Goal: Task Accomplishment & Management: Complete application form

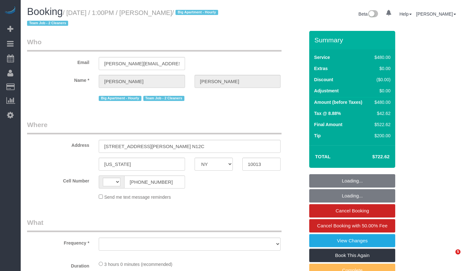
select select "NY"
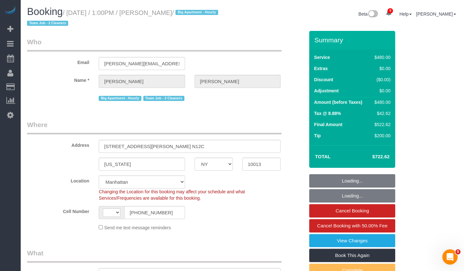
select select "string:[GEOGRAPHIC_DATA]"
select select "object:960"
select select "string:stripe-pm_1Rilyw4VGloSiKo7mbP2uOmn"
select select "180"
select select "spot1"
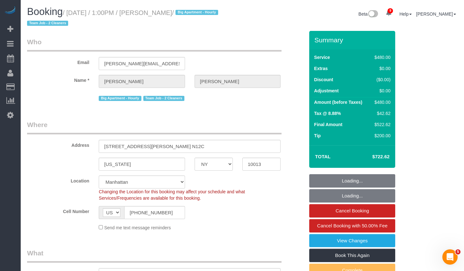
select select "number:60"
select select "number:79"
select select "number:13"
select select "number:6"
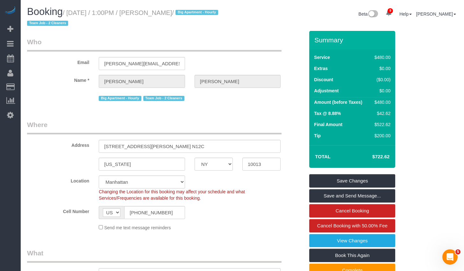
drag, startPoint x: 165, startPoint y: 13, endPoint x: 196, endPoint y: 17, distance: 31.1
click at [196, 17] on h1 "Booking / September 01, 2025 / 1:00PM / Rick DeVos / Big Apartment - Hourly Tea…" at bounding box center [132, 17] width 211 height 22
copy small "Rick DeVos"
copy small "September 01, 2025 / 1:00PM / Rick DeVos"
drag, startPoint x: 73, startPoint y: 13, endPoint x: 196, endPoint y: 15, distance: 122.7
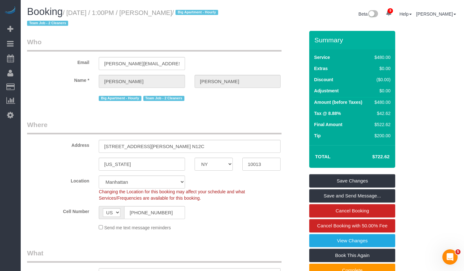
click at [196, 15] on small "/ September 01, 2025 / 1:00PM / Rick DeVos / Big Apartment - Hourly Team Job - …" at bounding box center [123, 18] width 193 height 18
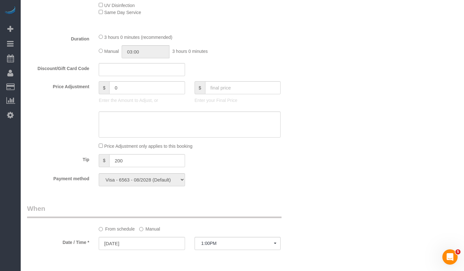
scroll to position [209, 0]
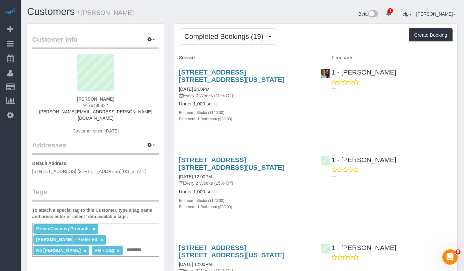
click at [228, 40] on span "Completed Bookings (19)" at bounding box center [225, 36] width 82 height 8
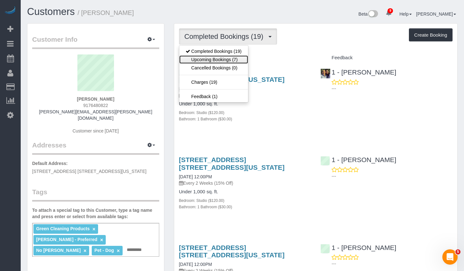
click at [220, 57] on link "Upcoming Bookings (7)" at bounding box center [213, 59] width 69 height 8
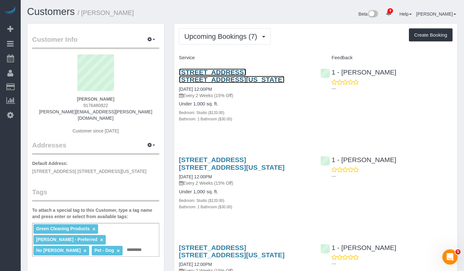
click at [199, 73] on link "20 East 66th Street, Apt. 4a, New York, NY 10065" at bounding box center [232, 75] width 106 height 15
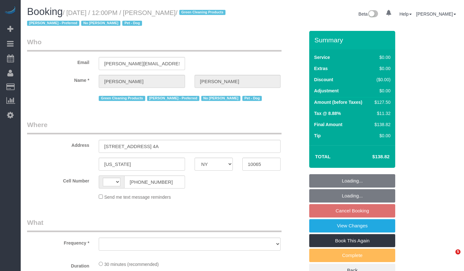
select select "NY"
select select "string:[GEOGRAPHIC_DATA]"
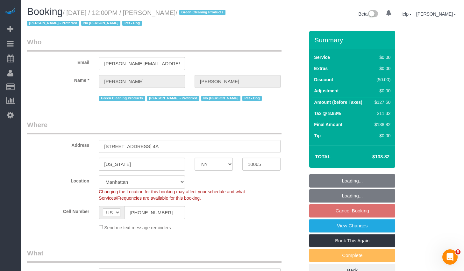
select select "object:975"
select select "string:stripe-pm_1PtxTQ4VGloSiKo7ZFHK5Uwh"
select select "spot5"
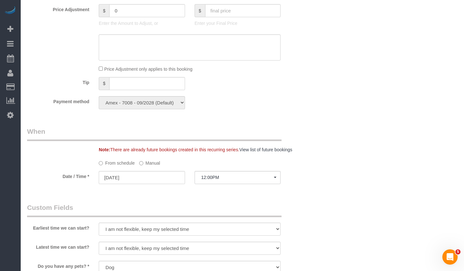
scroll to position [635, 0]
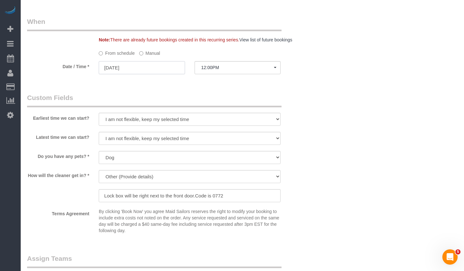
click at [143, 71] on input "[DATE]" at bounding box center [142, 67] width 86 height 13
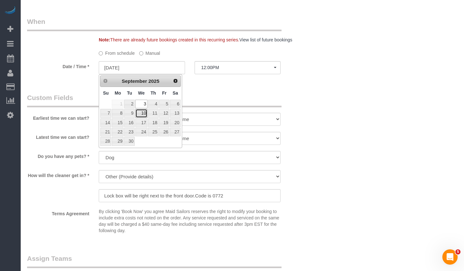
click at [144, 112] on link "10" at bounding box center [141, 113] width 12 height 9
type input "09/10/2025"
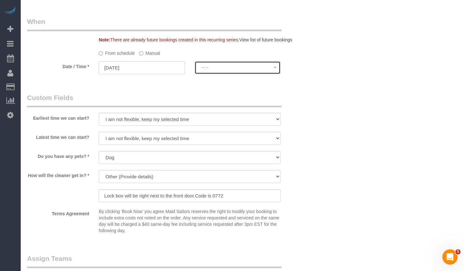
click at [220, 70] on span "--:--" at bounding box center [237, 67] width 73 height 5
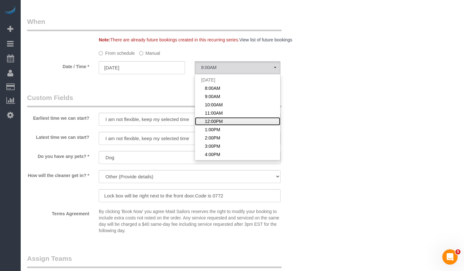
click at [225, 118] on link "12:00PM" at bounding box center [237, 121] width 85 height 8
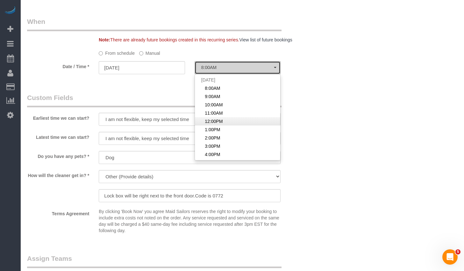
select select "spot63"
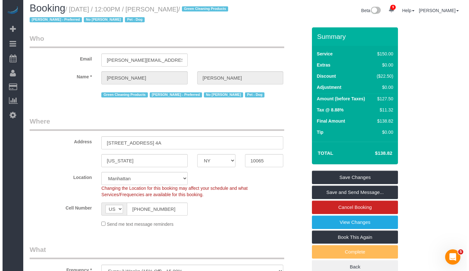
scroll to position [0, 0]
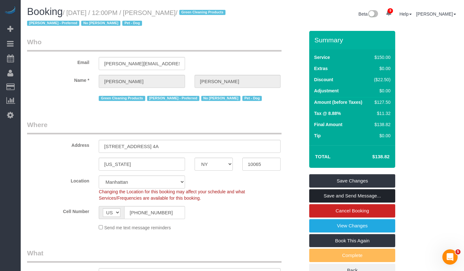
click at [338, 196] on link "Save and Send Message..." at bounding box center [352, 195] width 86 height 13
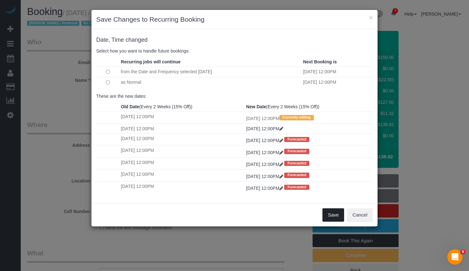
click at [337, 215] on button "Save" at bounding box center [333, 214] width 22 height 13
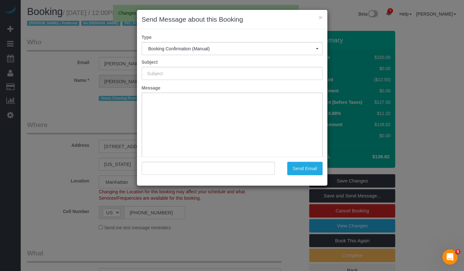
type input "Cleaning Confirmed for 09/10/2025 at 12:00pm"
type input ""Zack Cooper" <zack.cooper@me.com>"
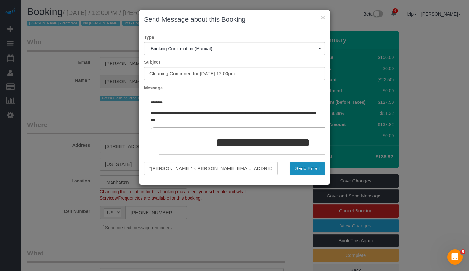
click at [319, 167] on button "Send Email" at bounding box center [307, 168] width 35 height 13
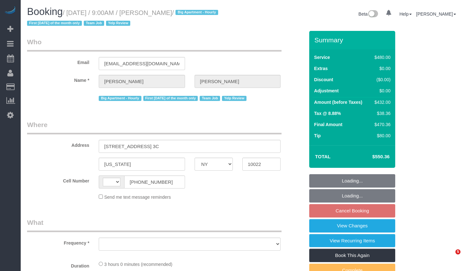
select select "NY"
select select "string:[GEOGRAPHIC_DATA]"
select select "object:719"
select select "string:stripe-pm_1LICaE4VGloSiKo7M9sKly5Q"
select select "180"
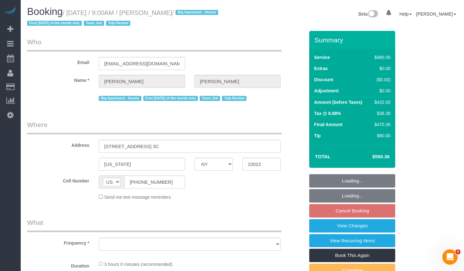
select select "number:89"
select select "number:90"
select select "number:15"
select select "number:6"
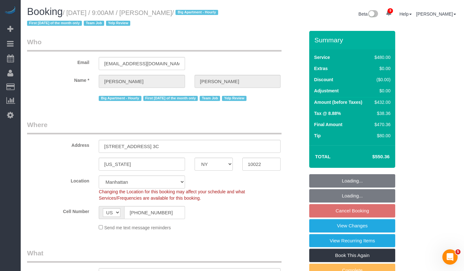
select select "spot2"
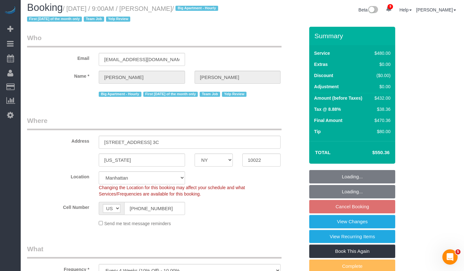
select select "object:1364"
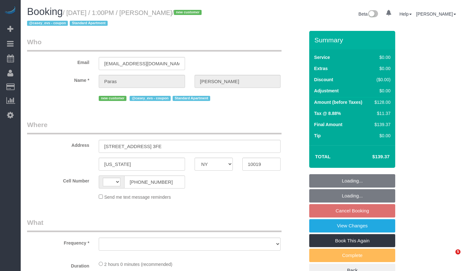
select select "NY"
select select "string:[GEOGRAPHIC_DATA]"
select select "object:456"
select select "string:stripe-pm_1S2bPS4VGloSiKo7w4JyxUZH"
select select "1"
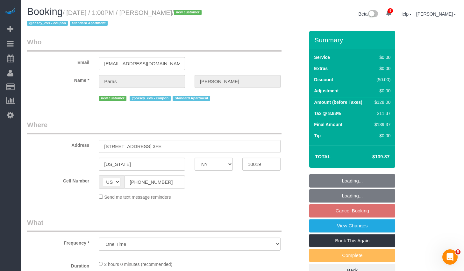
select select "number:59"
select select "number:78"
select select "number:15"
select select "number:5"
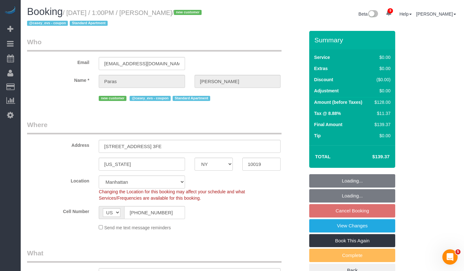
select select "spot5"
select select "object:962"
select select "1"
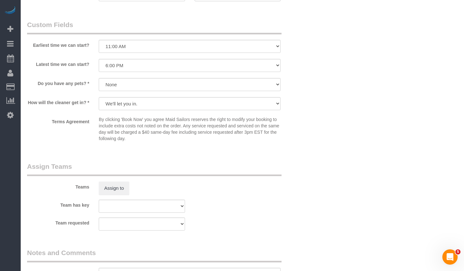
scroll to position [867, 0]
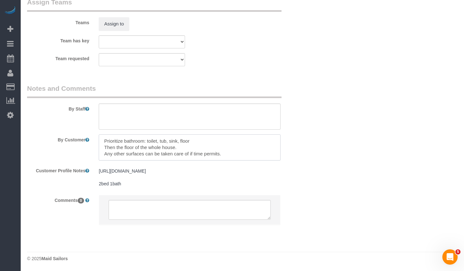
click at [237, 141] on textarea at bounding box center [190, 147] width 182 height 26
click at [236, 146] on textarea at bounding box center [190, 147] width 182 height 26
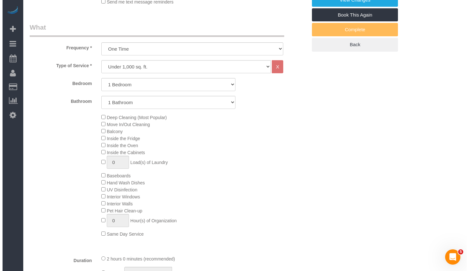
scroll to position [0, 0]
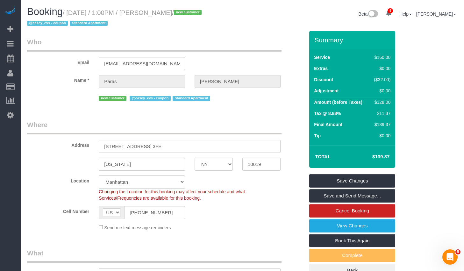
type textarea "Prioritize bathroom: toilet, tub, sink, floor Then the floor of the whole house…"
click at [341, 194] on link "Save and Send Message..." at bounding box center [352, 195] width 86 height 13
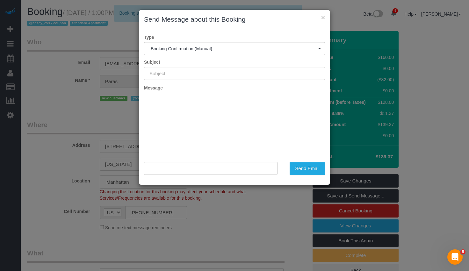
type input "Cleaning Confirmed for [DATE] 1:00pm"
type input ""[PERSON_NAME]" <[EMAIL_ADDRESS][DOMAIN_NAME]>"
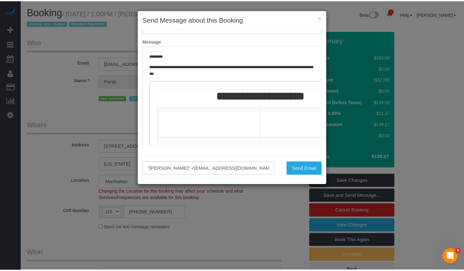
scroll to position [8, 0]
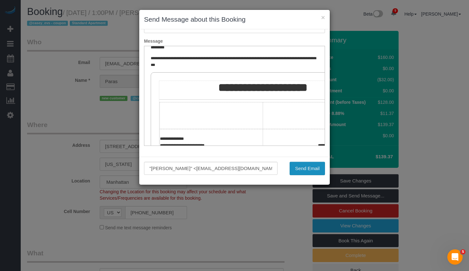
click at [305, 166] on button "Send Email" at bounding box center [307, 168] width 35 height 13
